Goal: Task Accomplishment & Management: Complete application form

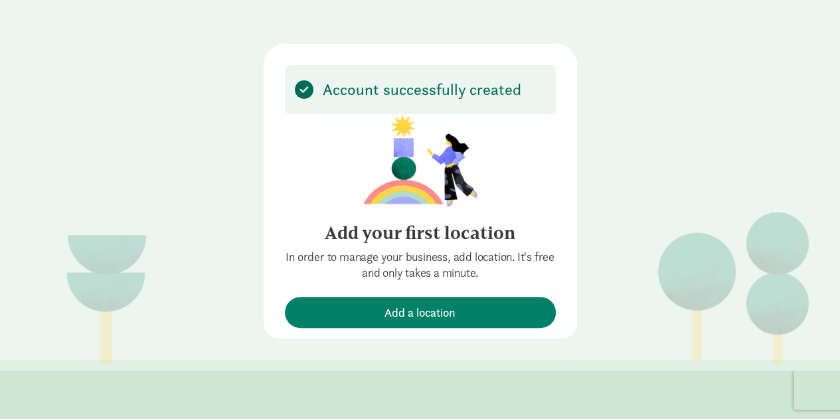
scroll to position [50, 0]
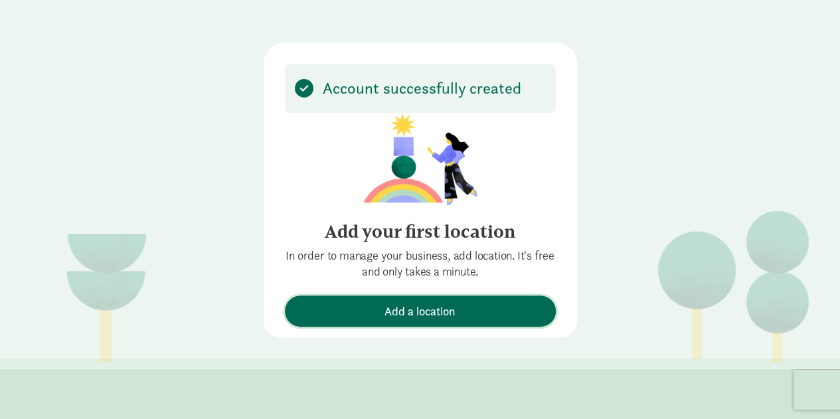
click at [348, 313] on span "Add a location" at bounding box center [420, 311] width 258 height 18
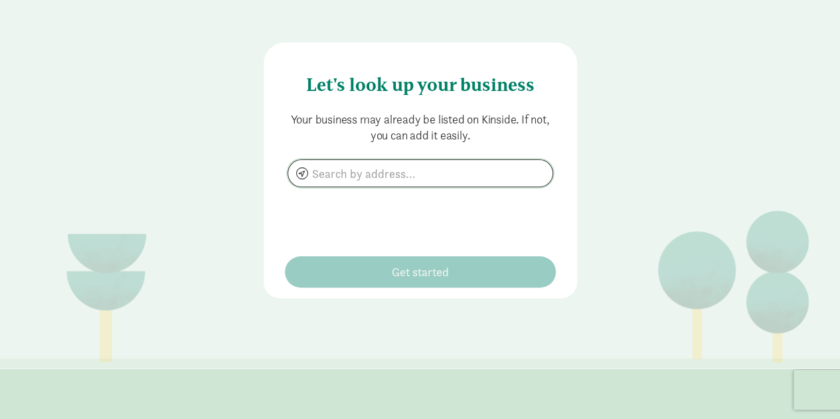
click at [357, 175] on input at bounding box center [420, 173] width 264 height 27
type input "e"
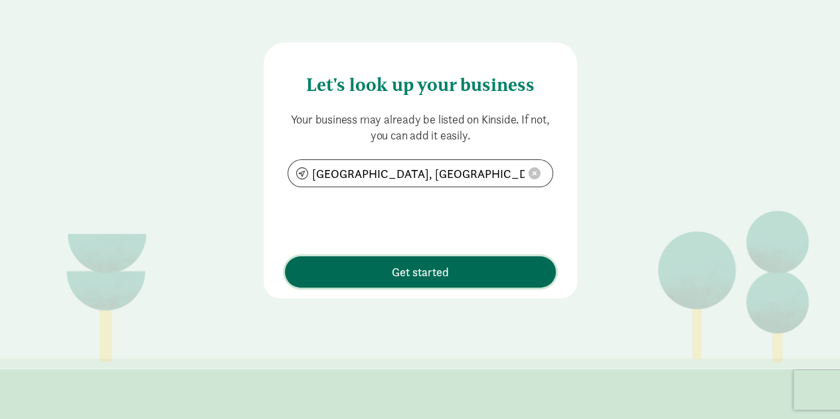
click at [365, 272] on span "Get started" at bounding box center [420, 272] width 258 height 18
type input "[GEOGRAPHIC_DATA], [GEOGRAPHIC_DATA], [GEOGRAPHIC_DATA]"
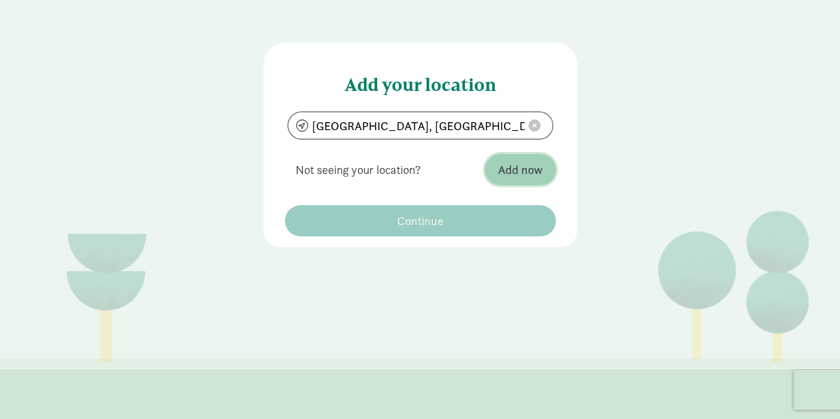
click at [529, 169] on span "Add now" at bounding box center [520, 170] width 44 height 18
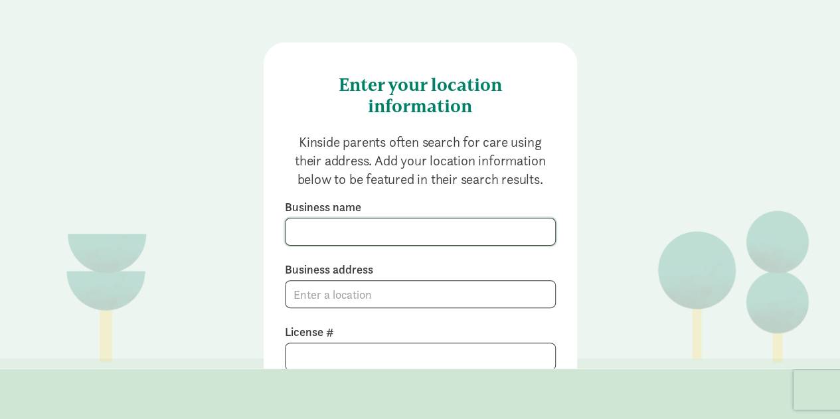
click at [398, 232] on input at bounding box center [421, 231] width 270 height 27
type input "Wallingford Child Care Center"
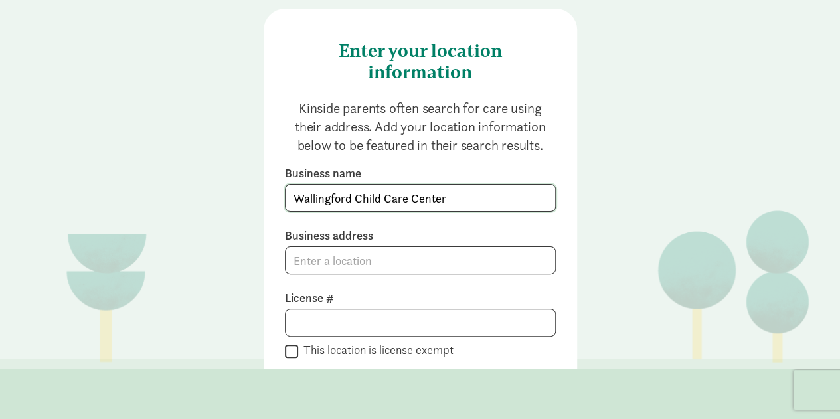
scroll to position [35, 0]
click at [351, 265] on input at bounding box center [421, 259] width 270 height 27
paste input "[STREET_ADDRESS]"
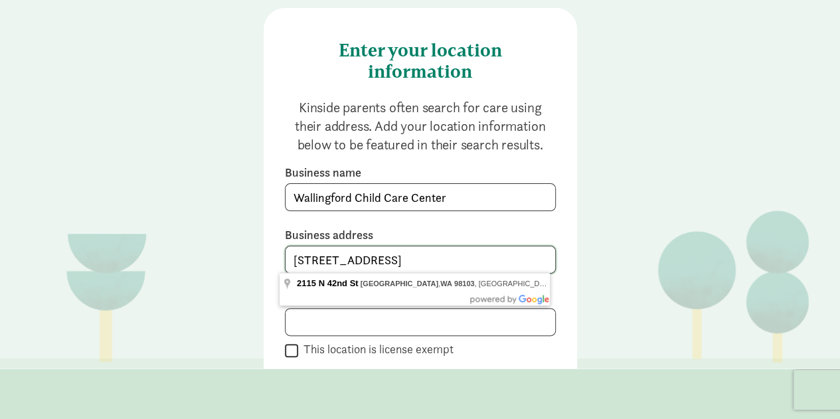
scroll to position [72, 0]
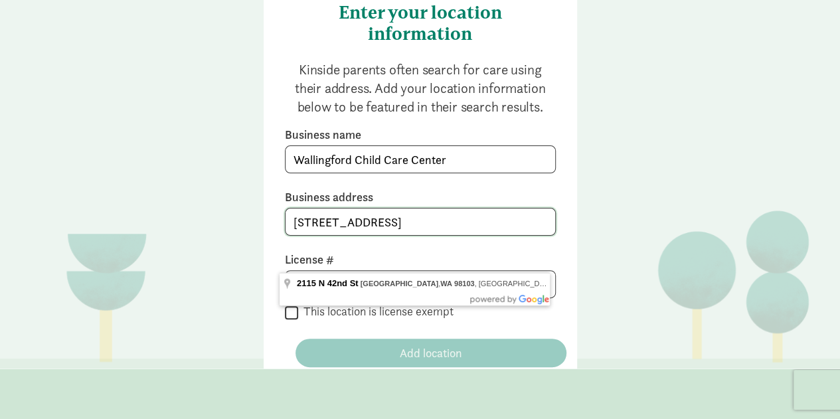
type input "[STREET_ADDRESS]"
click at [266, 241] on div "Enter your location information Kinside parents often search for care using the…" at bounding box center [420, 193] width 313 height 447
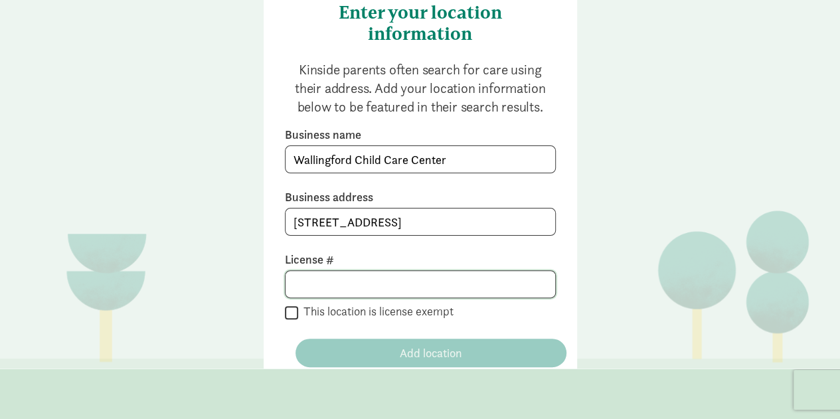
drag, startPoint x: 337, startPoint y: 287, endPoint x: 287, endPoint y: 286, distance: 49.8
click at [287, 286] on input at bounding box center [421, 284] width 270 height 27
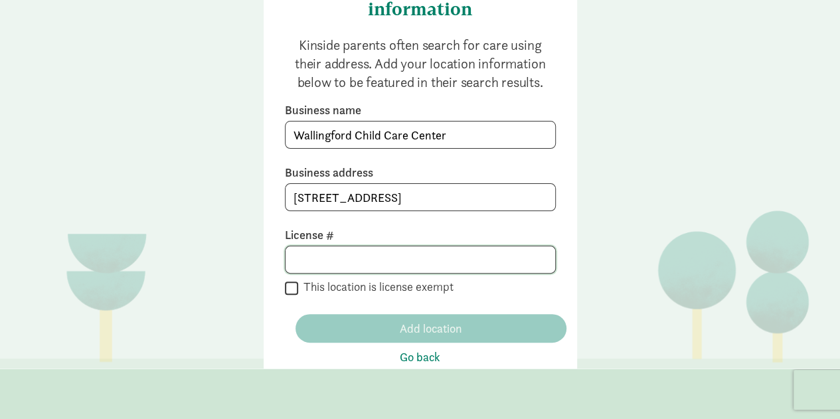
scroll to position [146, 0]
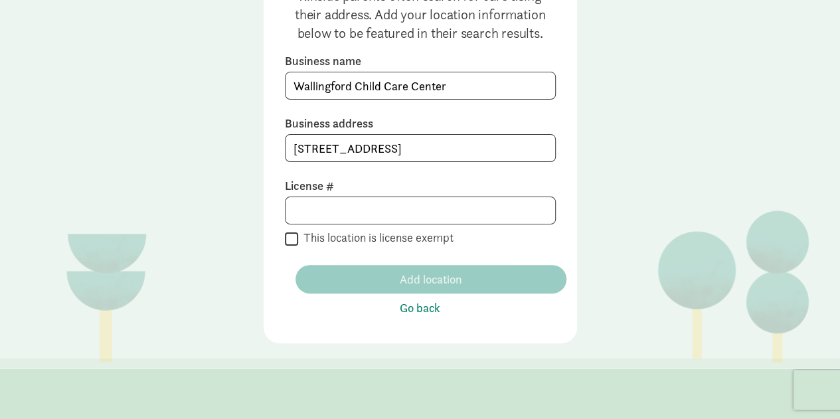
click at [453, 128] on label "Business address" at bounding box center [420, 124] width 271 height 16
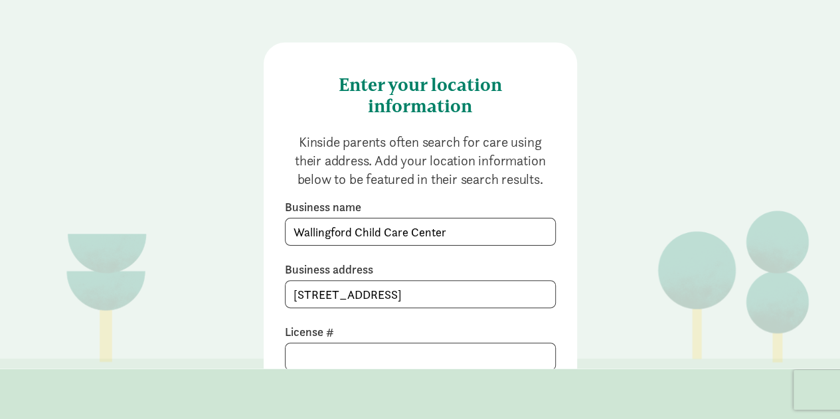
scroll to position [0, 0]
